Goal: Task Accomplishment & Management: Use online tool/utility

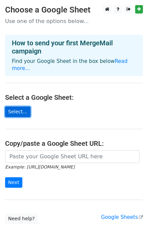
click at [20, 106] on link "Select..." at bounding box center [17, 111] width 25 height 10
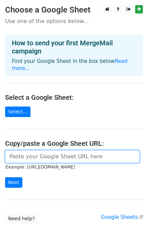
click at [57, 150] on input "url" at bounding box center [72, 156] width 134 height 13
paste input "https://docs.google.com/spreadsheets/d/1x4e34Mm-LU327i4BYwB884aFGDGDyZr0/edit?g…"
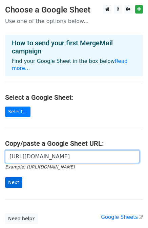
type input "https://docs.google.com/spreadsheets/d/1x4e34Mm-LU327i4BYwB884aFGDGDyZr0/edit?g…"
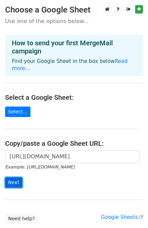
scroll to position [0, 0]
click at [13, 177] on input "Next" at bounding box center [13, 182] width 17 height 10
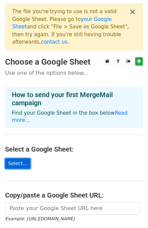
click at [19, 158] on link "Select..." at bounding box center [17, 163] width 25 height 10
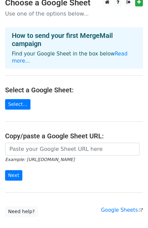
scroll to position [68, 0]
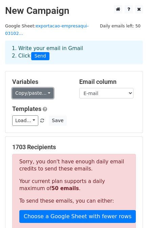
click at [41, 88] on link "Copy/paste..." at bounding box center [32, 93] width 41 height 10
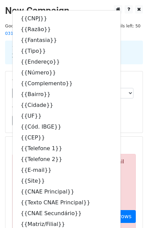
click at [117, 115] on div "Load... No templates saved Save" at bounding box center [73, 120] width 133 height 10
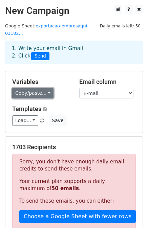
click at [46, 88] on link "Copy/paste..." at bounding box center [32, 93] width 41 height 10
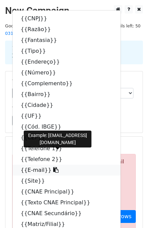
click at [32, 164] on link "{{E-mail}}" at bounding box center [66, 169] width 108 height 11
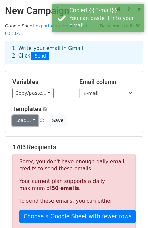
click at [32, 115] on link "Load..." at bounding box center [25, 120] width 26 height 10
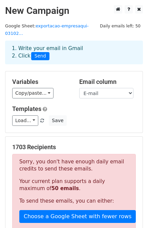
click at [70, 105] on h5 "Templates" at bounding box center [73, 108] width 123 height 7
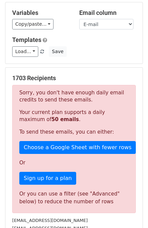
scroll to position [68, 0]
